Goal: Task Accomplishment & Management: Complete application form

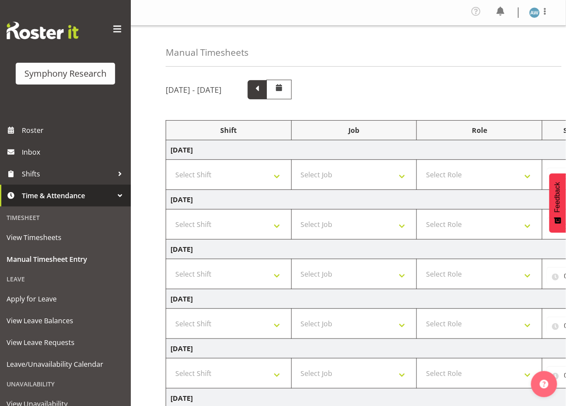
click at [263, 88] on span at bounding box center [256, 88] width 11 height 11
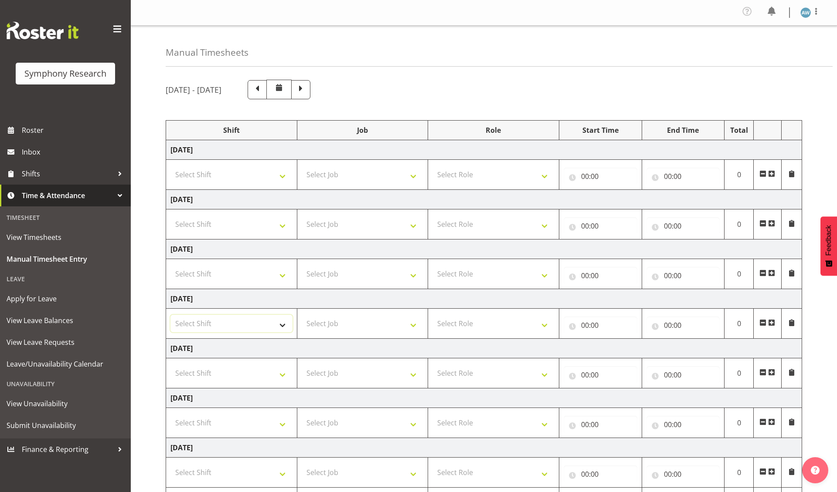
select select "56692"
select select "10499"
select select "47"
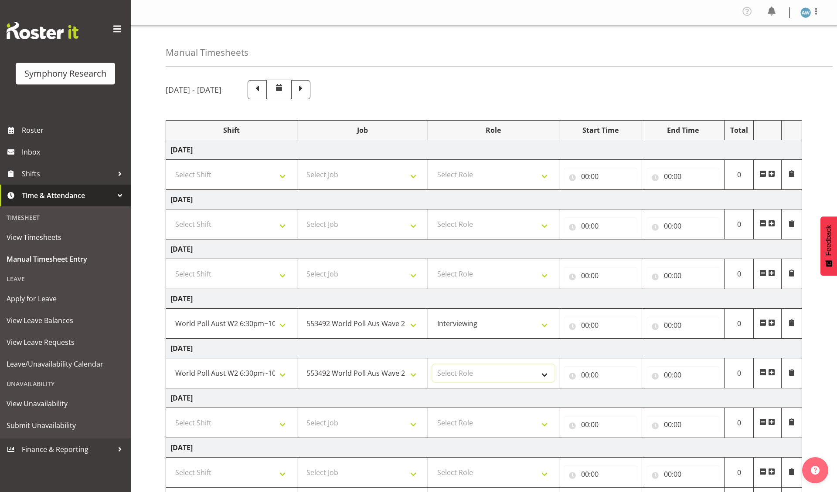
select select "47"
click at [565, 328] on input "00:00" at bounding box center [600, 325] width 74 height 17
select select "18"
type input "18:00"
select select "30"
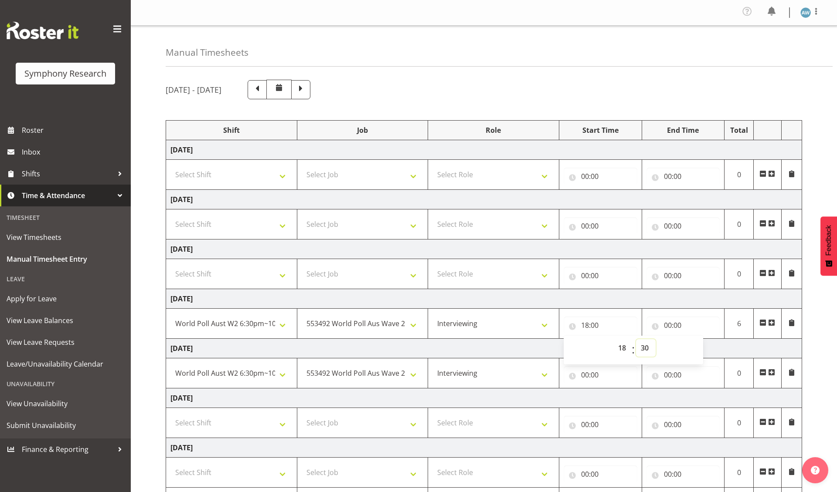
type input "18:30"
click at [565, 328] on input "00:00" at bounding box center [683, 325] width 74 height 17
select select "22"
type input "22:00"
select select "30"
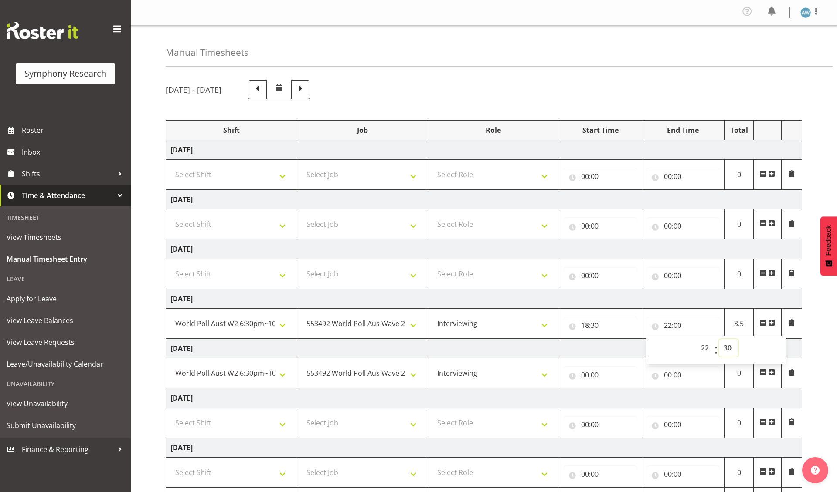
type input "22:30"
click at [565, 376] on input "00:00" at bounding box center [600, 374] width 74 height 17
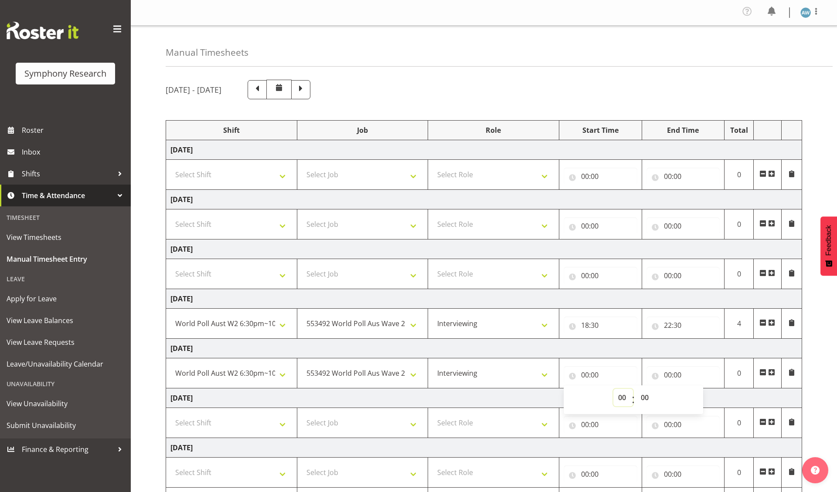
select select "18"
type input "18:00"
select select "30"
type input "18:30"
click at [565, 377] on input "00:00" at bounding box center [683, 374] width 74 height 17
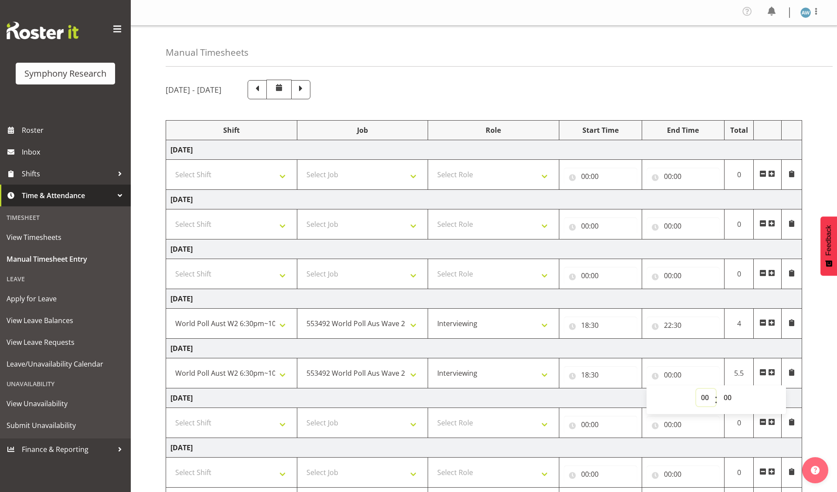
select select "22"
type input "22:00"
select select "30"
type input "22:30"
click at [565, 347] on div "[DATE] - [DATE] Shift Job Role Start Time End Time Total [DATE] Select Shift !!…" at bounding box center [501, 305] width 671 height 464
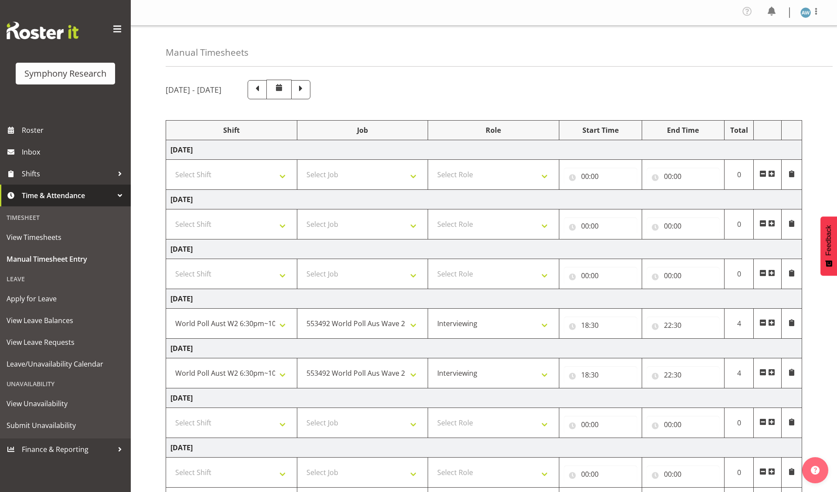
scroll to position [47, 0]
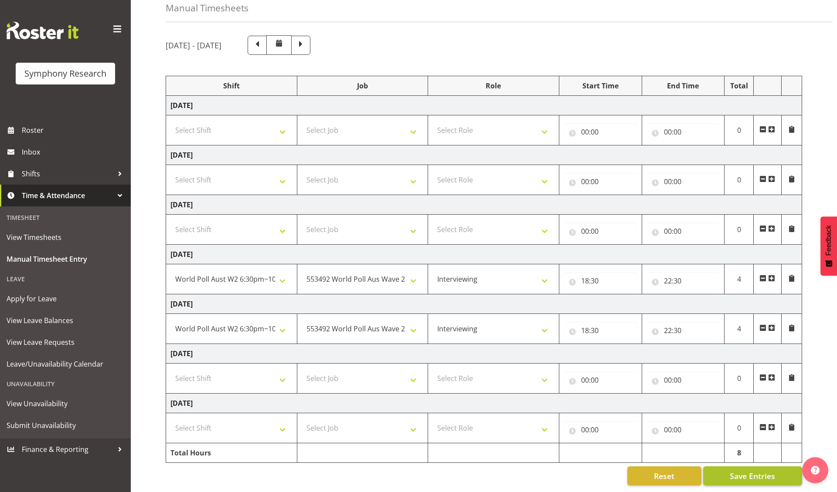
click at [565, 406] on span "Save Entries" at bounding box center [751, 476] width 45 height 11
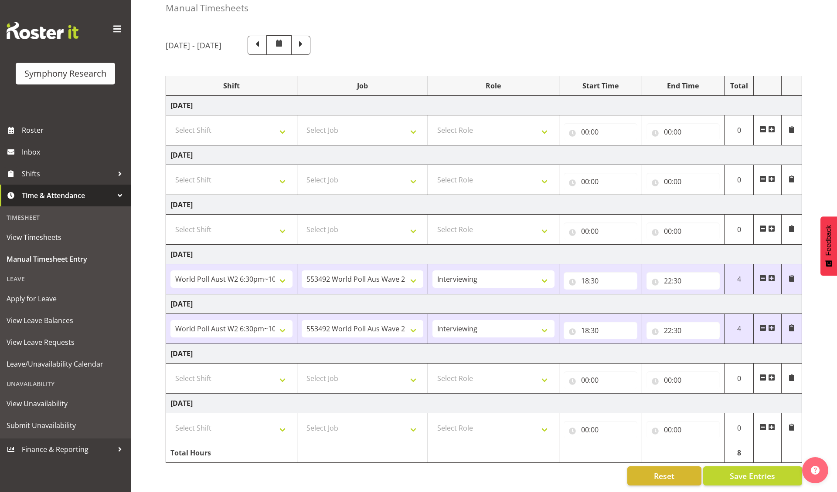
click at [565, 374] on span at bounding box center [771, 377] width 7 height 7
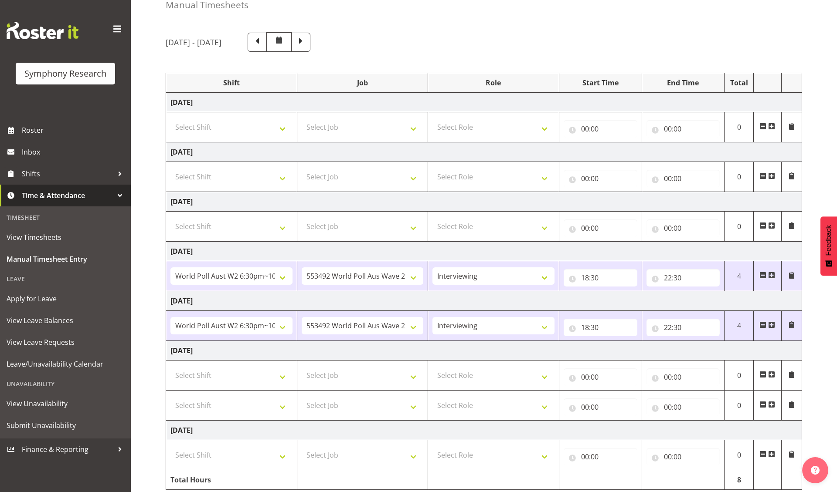
click at [565, 374] on span at bounding box center [771, 374] width 7 height 7
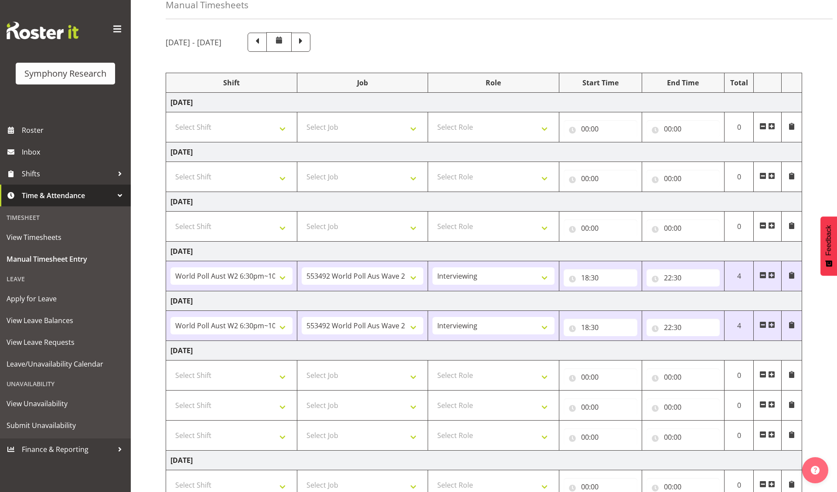
click at [565, 374] on span at bounding box center [771, 374] width 7 height 7
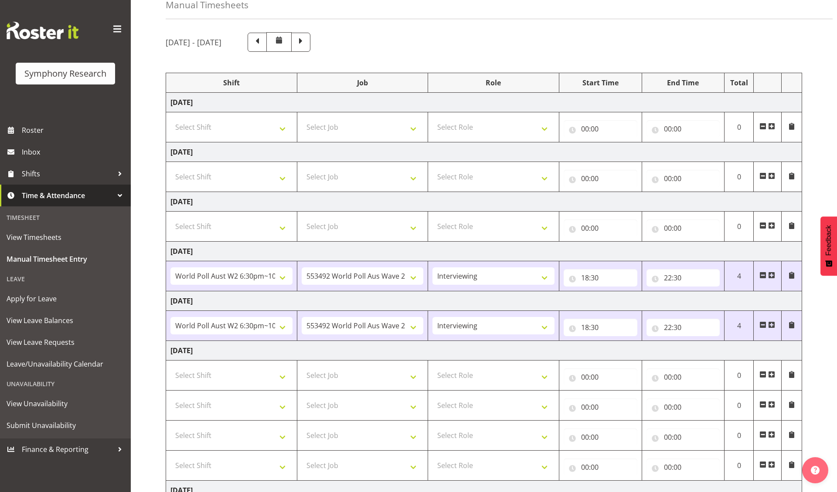
click at [565, 374] on span at bounding box center [771, 374] width 7 height 7
click at [565, 304] on div "[DATE] - [DATE] Shift Job Role Start Time End Time Total [DATE] Select Shift !!…" at bounding box center [501, 318] width 671 height 584
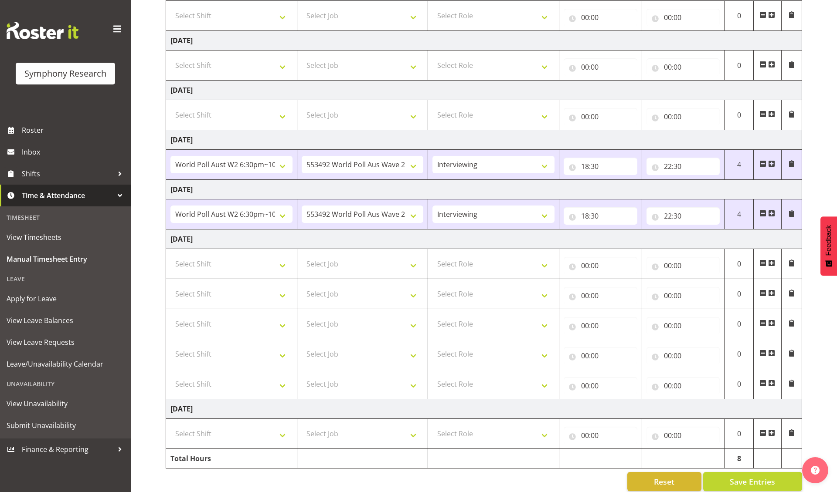
scroll to position [161, 0]
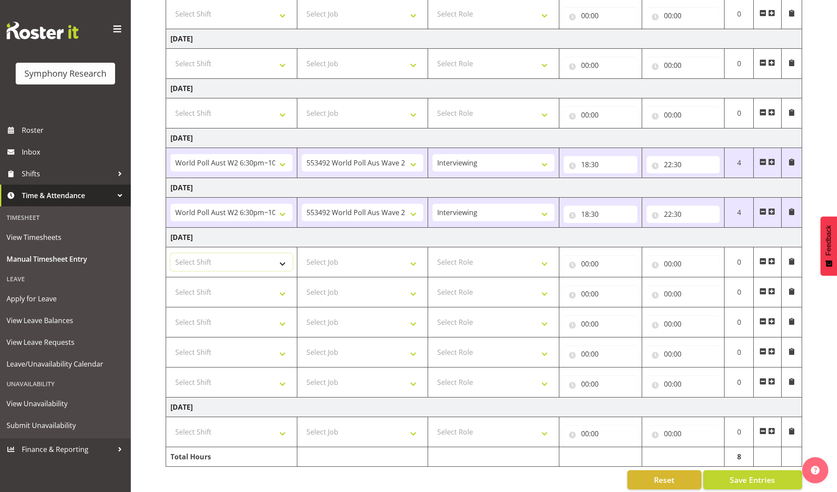
select select "41319"
select select "11547"
select select "41319"
select select "11547"
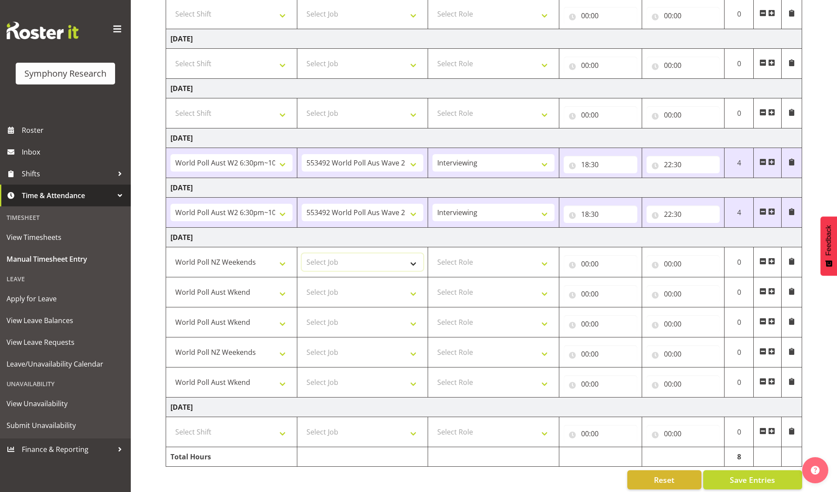
select select "10527"
select select "10499"
select select "10527"
select select "10499"
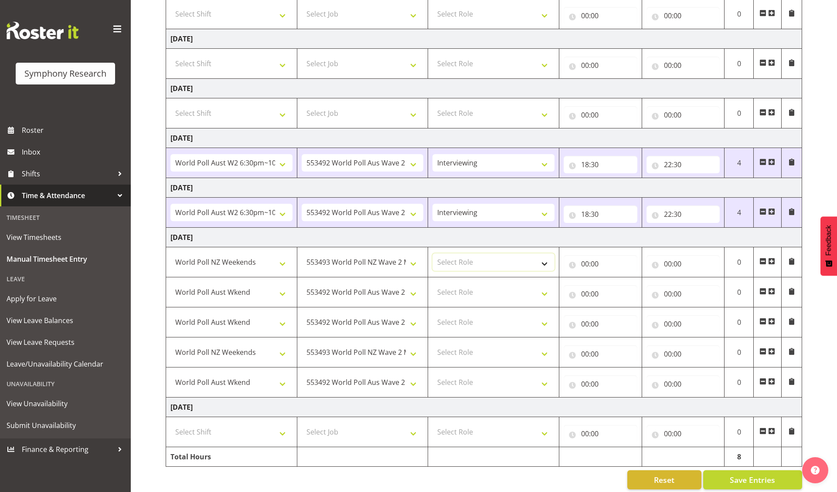
select select "47"
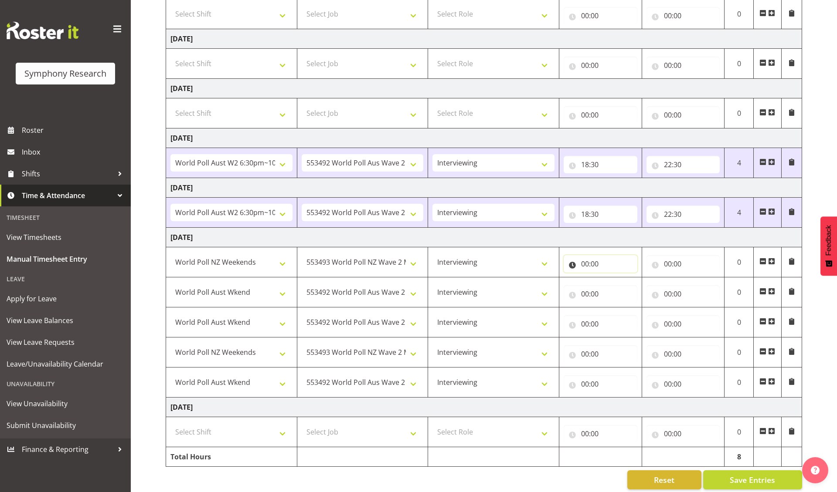
click at [565, 266] on input "00:00" at bounding box center [600, 263] width 74 height 17
select select "12"
type input "12:00"
click at [565, 266] on input "00:00" at bounding box center [683, 263] width 74 height 17
select select "13"
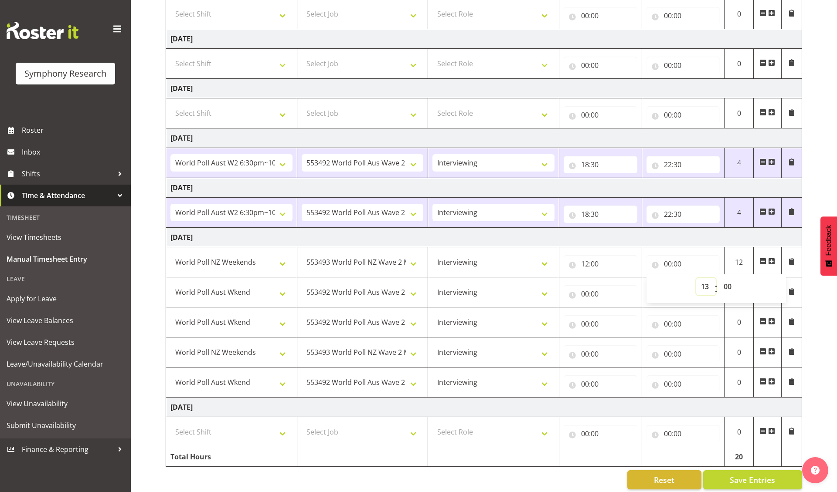
type input "13:00"
select select "24"
type input "13:24"
click at [565, 296] on input "00:00" at bounding box center [600, 293] width 74 height 17
select select "13"
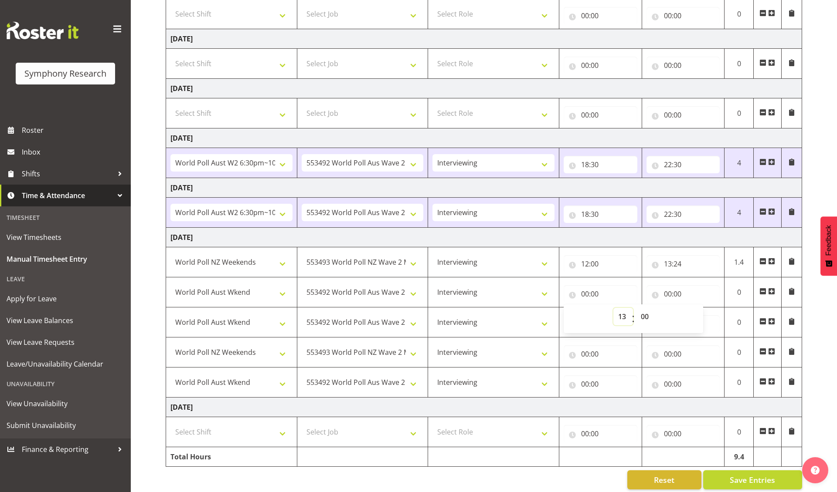
type input "13:00"
select select "24"
type input "13:24"
click at [565, 295] on input "00:00" at bounding box center [683, 293] width 74 height 17
select select "14"
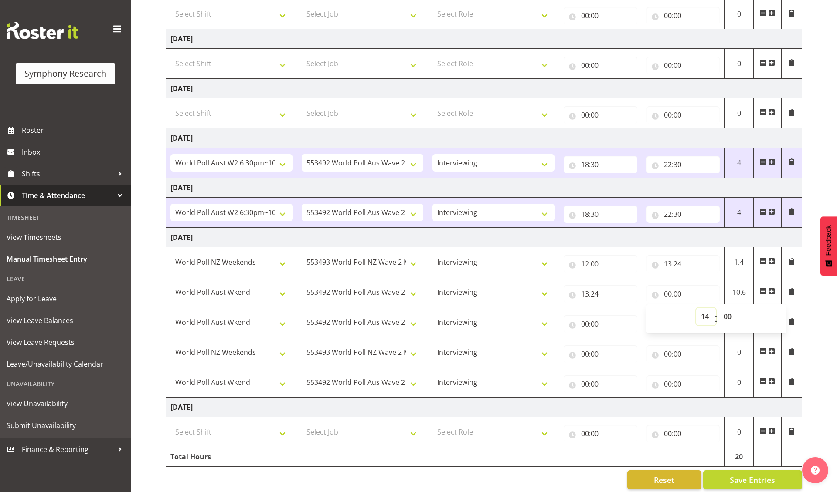
type input "14:00"
click at [565, 326] on input "00:00" at bounding box center [600, 323] width 74 height 17
click at [565, 266] on input "13:24" at bounding box center [683, 263] width 74 height 17
select select "6"
type input "13:06"
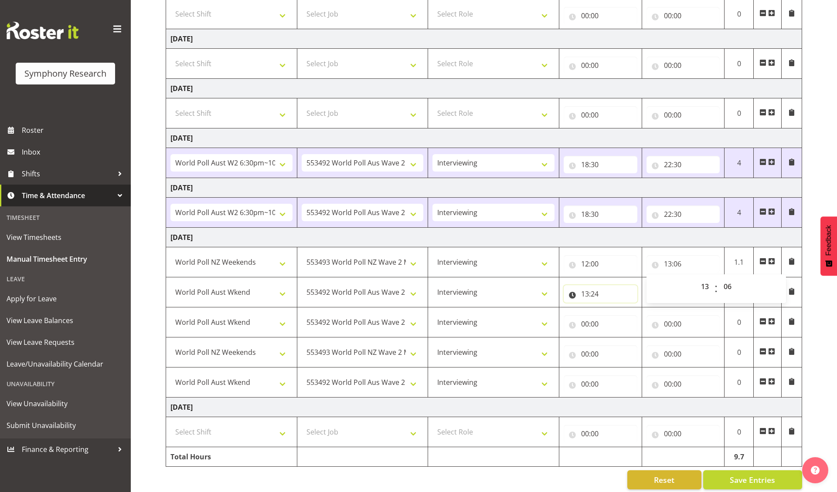
click at [565, 296] on input "13:24" at bounding box center [600, 293] width 74 height 17
select select "6"
type input "13:06"
click at [565, 294] on input "14:00" at bounding box center [683, 293] width 74 height 17
click at [565, 322] on input "00:00" at bounding box center [600, 323] width 74 height 17
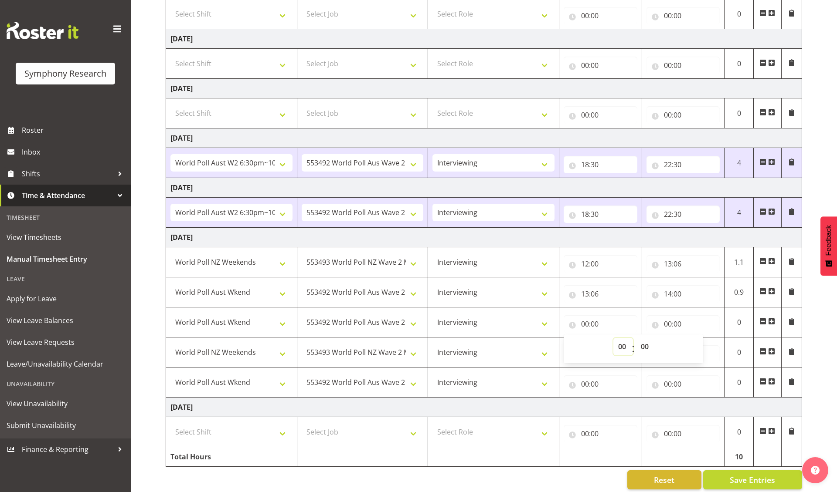
select select "14"
type input "14:00"
select select "34"
type input "14:34"
click at [565, 329] on input "00:00" at bounding box center [683, 323] width 74 height 17
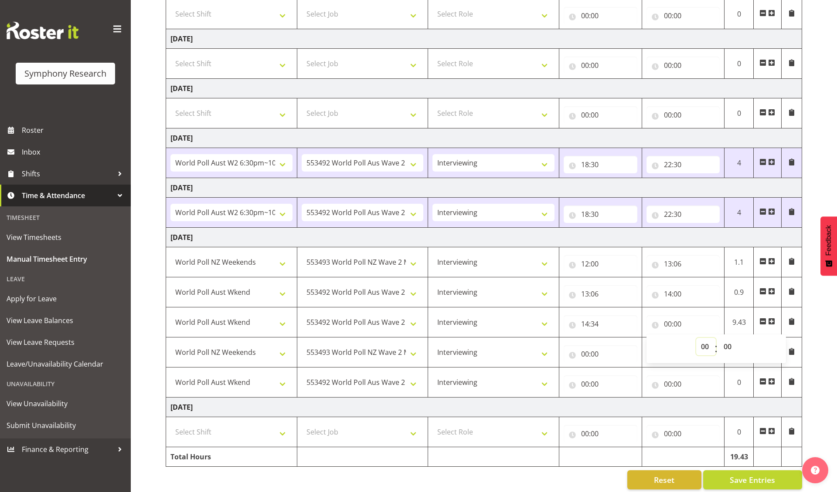
select select "15"
type input "15:00"
select select "45"
type input "15:45"
click at [565, 357] on input "00:00" at bounding box center [600, 354] width 74 height 17
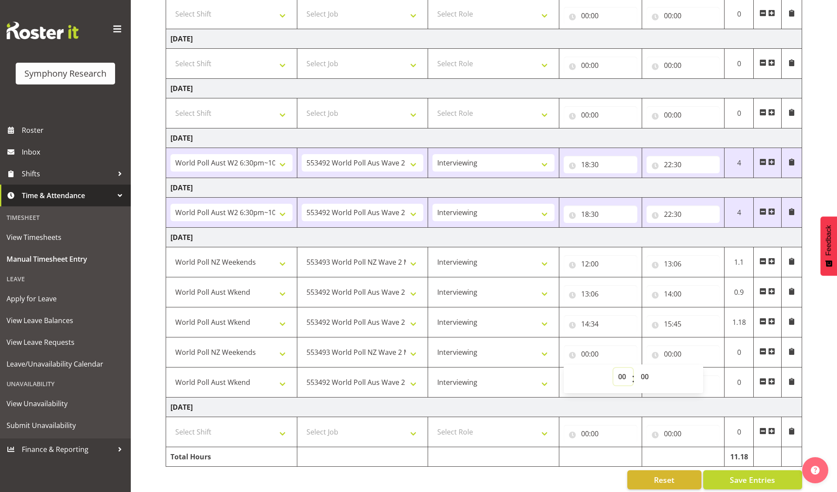
select select "15"
type input "15:00"
select select "45"
type input "15:45"
click at [565, 358] on input "00:00" at bounding box center [683, 354] width 74 height 17
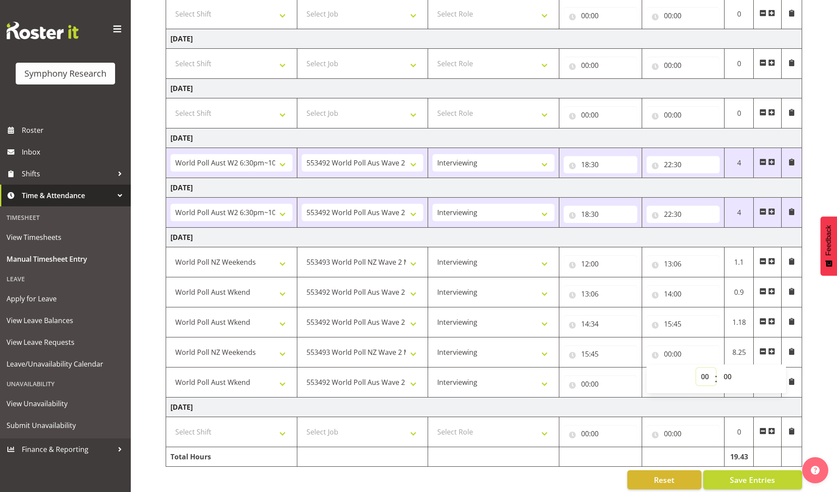
select select "16"
type input "16:00"
click at [565, 385] on input "00:00" at bounding box center [600, 384] width 74 height 17
select select "16"
type input "16:00"
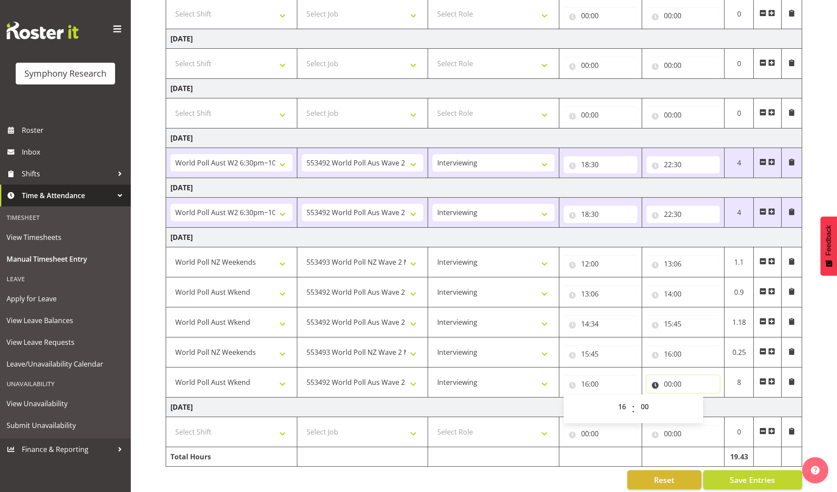
click at [565, 386] on input "00:00" at bounding box center [683, 384] width 74 height 17
select select "19"
type input "19:00"
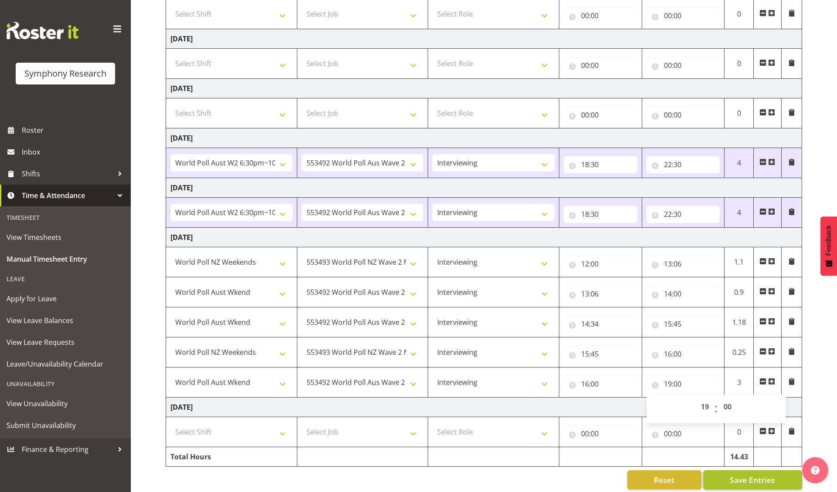
click at [565, 406] on span "Save Entries" at bounding box center [751, 480] width 45 height 11
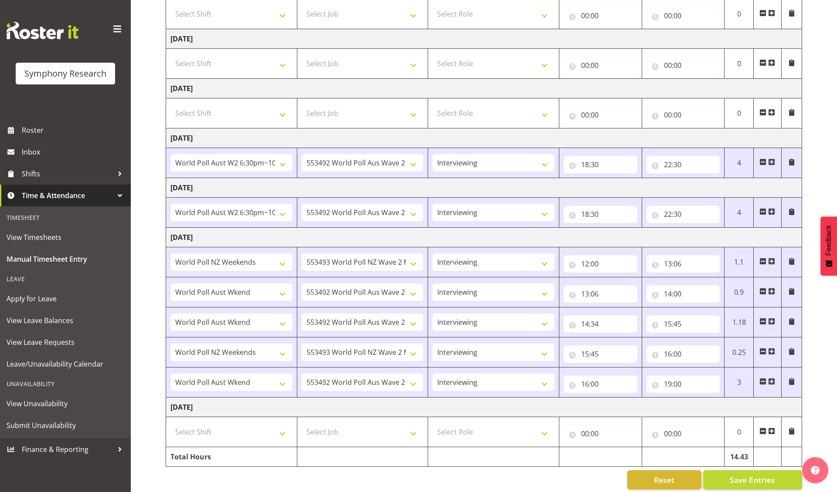
click at [565, 406] on span at bounding box center [771, 431] width 7 height 7
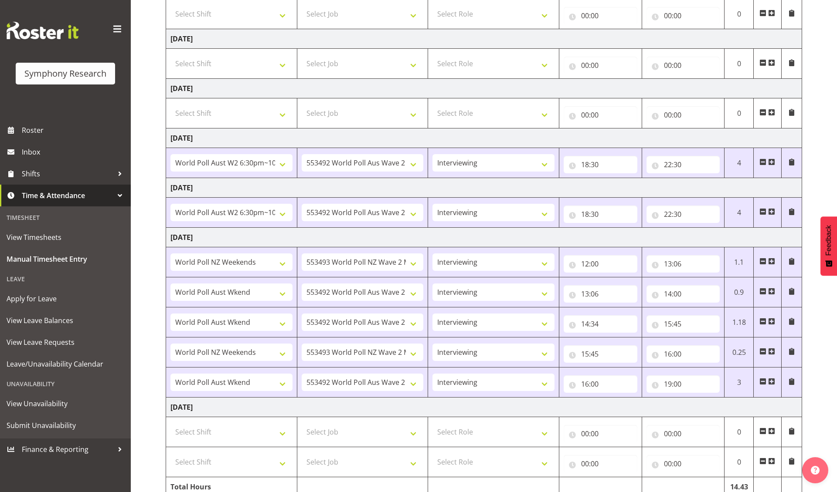
click at [565, 406] on span at bounding box center [771, 431] width 7 height 7
click at [565, 355] on div "[DATE] - [DATE] Shift Job Role Start Time End Time Total [DATE] Select Shift !!…" at bounding box center [501, 234] width 671 height 644
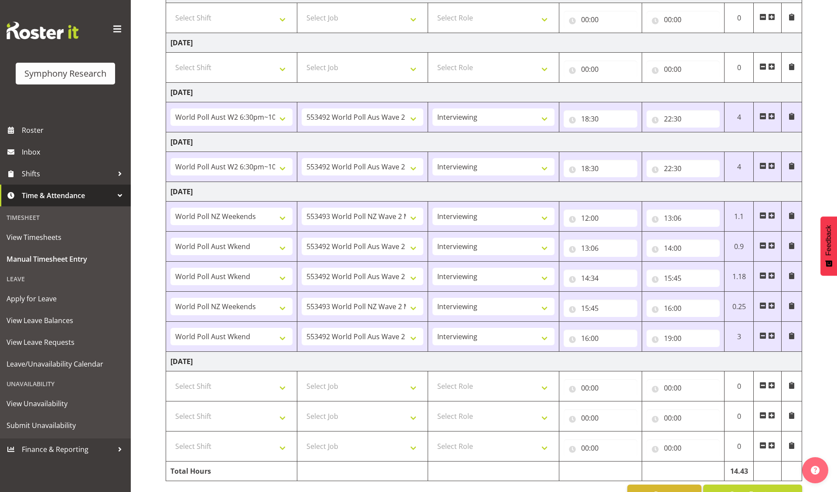
scroll to position [229, 0]
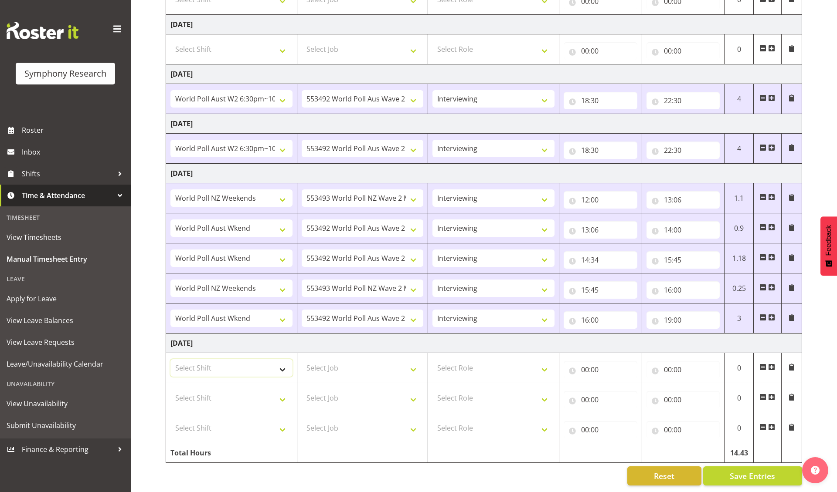
select select "41319"
select select "11547"
select select "10527"
select select "10499"
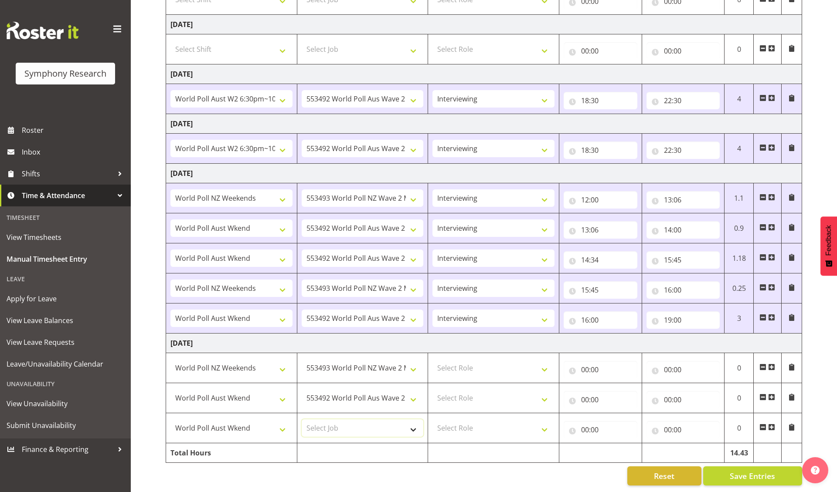
select select "10499"
select select "47"
click at [565, 369] on input "00:00" at bounding box center [600, 369] width 74 height 17
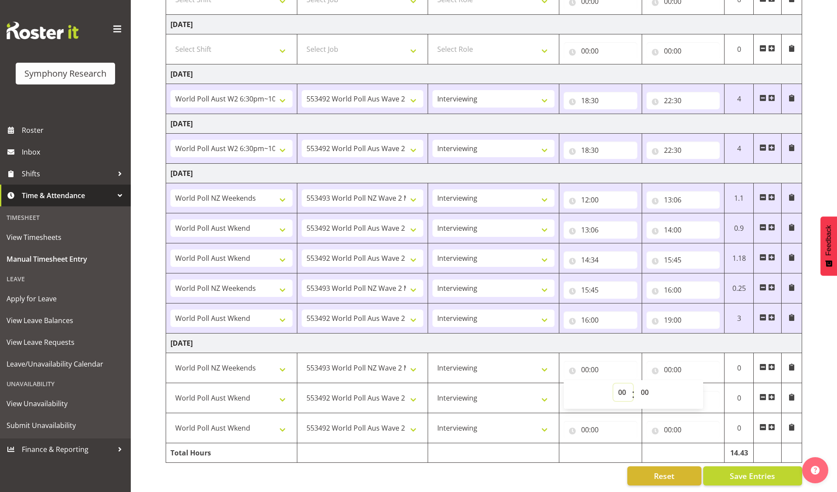
select select "12"
type input "12:00"
click at [565, 370] on input "00:00" at bounding box center [683, 369] width 74 height 17
select select "13"
type input "13:00"
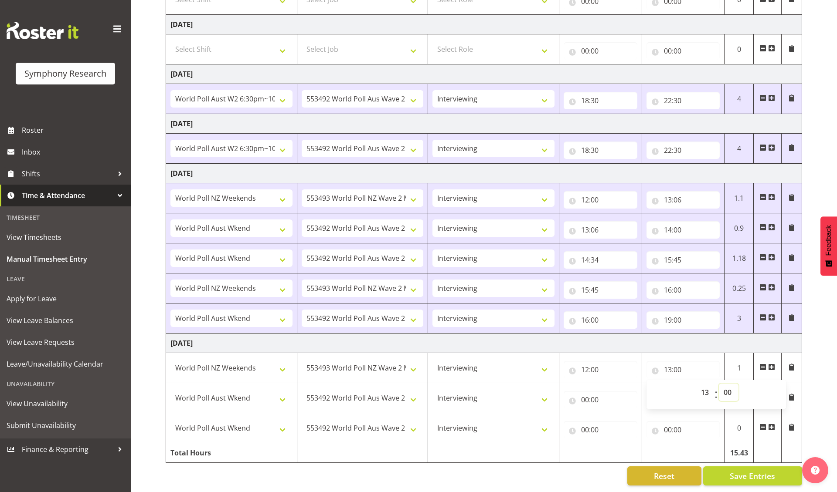
select select "24"
type input "13:24"
click at [565, 398] on input "00:00" at bounding box center [600, 399] width 74 height 17
select select "13"
type input "13:00"
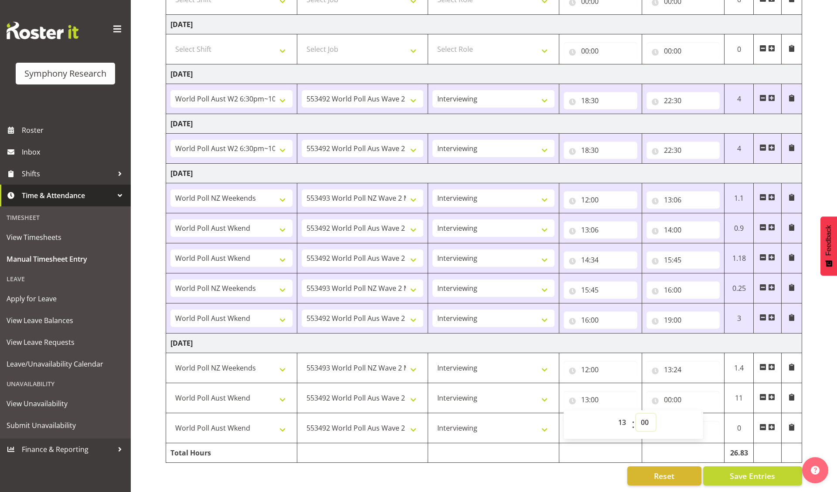
select select "24"
type input "13:24"
click at [565, 398] on input "00:00" at bounding box center [683, 399] width 74 height 17
select select "14"
type input "14:00"
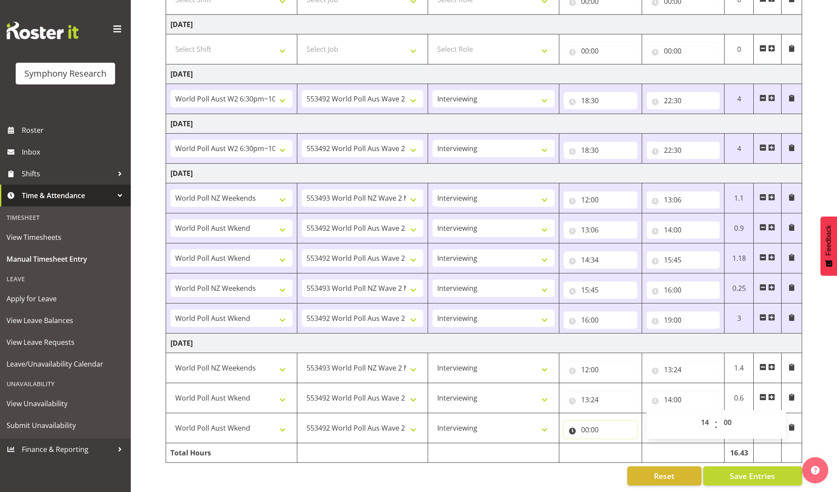
click at [565, 406] on input "00:00" at bounding box center [600, 429] width 74 height 17
select select "14"
type input "14:00"
select select "35"
type input "14:35"
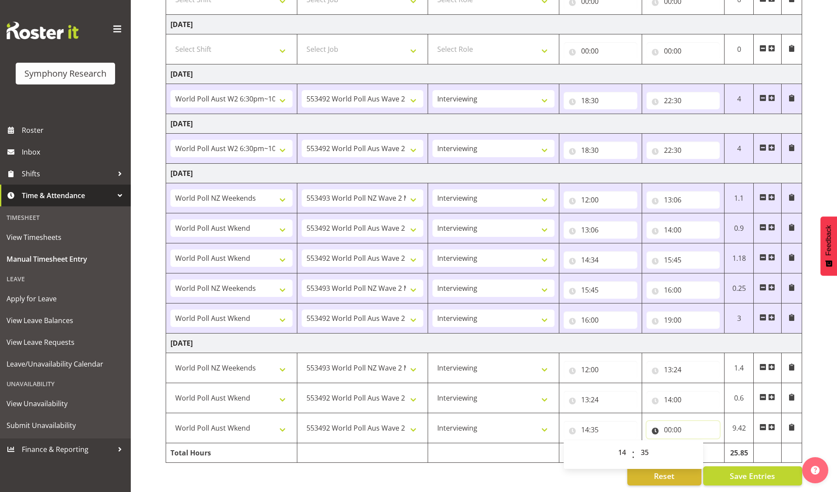
click at [565, 406] on input "00:00" at bounding box center [683, 429] width 74 height 17
select select "19"
type input "19:00"
click at [565, 406] on div "[DATE] - [DATE] Shift Job Role Start Time End Time Total [DATE] Select Shift !!…" at bounding box center [501, 170] width 671 height 644
click at [565, 406] on span "Save Entries" at bounding box center [751, 476] width 45 height 11
